Goal: Navigation & Orientation: Find specific page/section

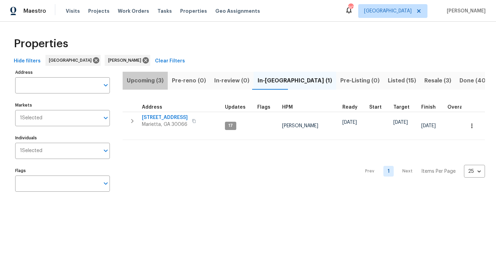
click at [156, 75] on button "Upcoming (3)" at bounding box center [145, 81] width 45 height 18
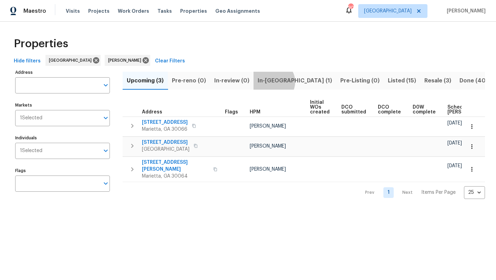
click at [272, 82] on span "In-reno (1)" at bounding box center [295, 81] width 74 height 10
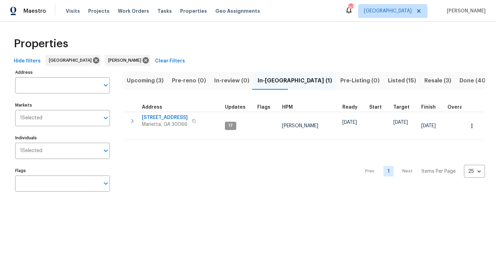
click at [388, 82] on span "Listed (15)" at bounding box center [402, 81] width 28 height 10
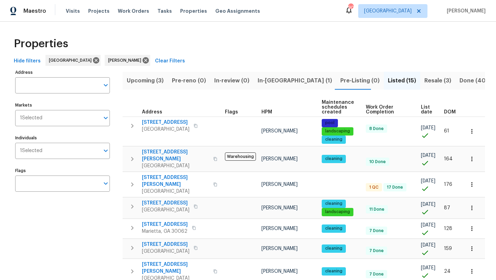
click at [425, 83] on span "Resale (3)" at bounding box center [438, 81] width 27 height 10
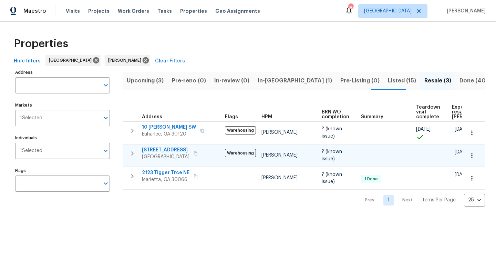
click at [173, 150] on span "[STREET_ADDRESS]" at bounding box center [166, 149] width 48 height 7
click at [153, 84] on span "Upcoming (3)" at bounding box center [145, 81] width 37 height 10
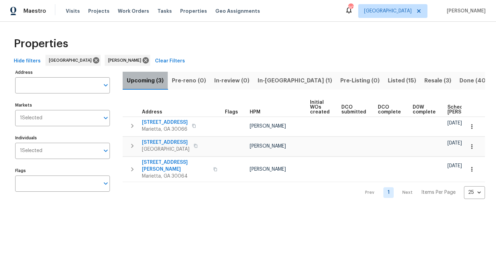
drag, startPoint x: 153, startPoint y: 84, endPoint x: 146, endPoint y: 58, distance: 26.3
click at [147, 63] on div "Properties Hide filters Atlanta Kenroy Hoilett Clear Filters Address Address Ma…" at bounding box center [248, 116] width 496 height 188
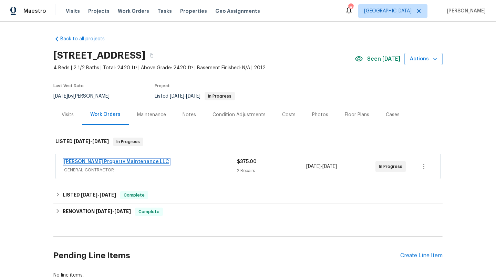
click at [109, 162] on link "[PERSON_NAME] Property Maintenance LLC" at bounding box center [116, 161] width 105 height 5
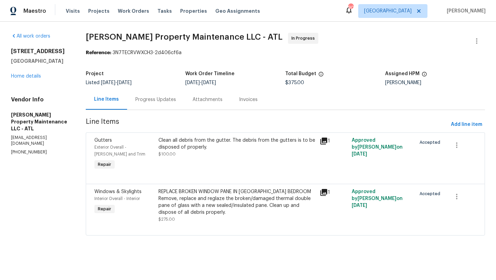
click at [160, 99] on div "Progress Updates" at bounding box center [155, 99] width 41 height 7
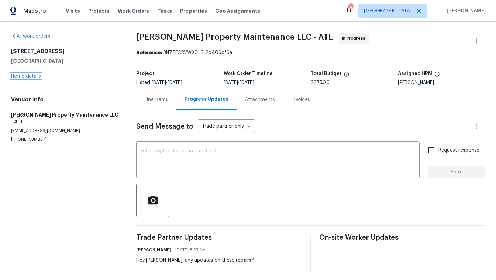
click at [35, 77] on link "Home details" at bounding box center [26, 76] width 30 height 5
